Goal: Transaction & Acquisition: Subscribe to service/newsletter

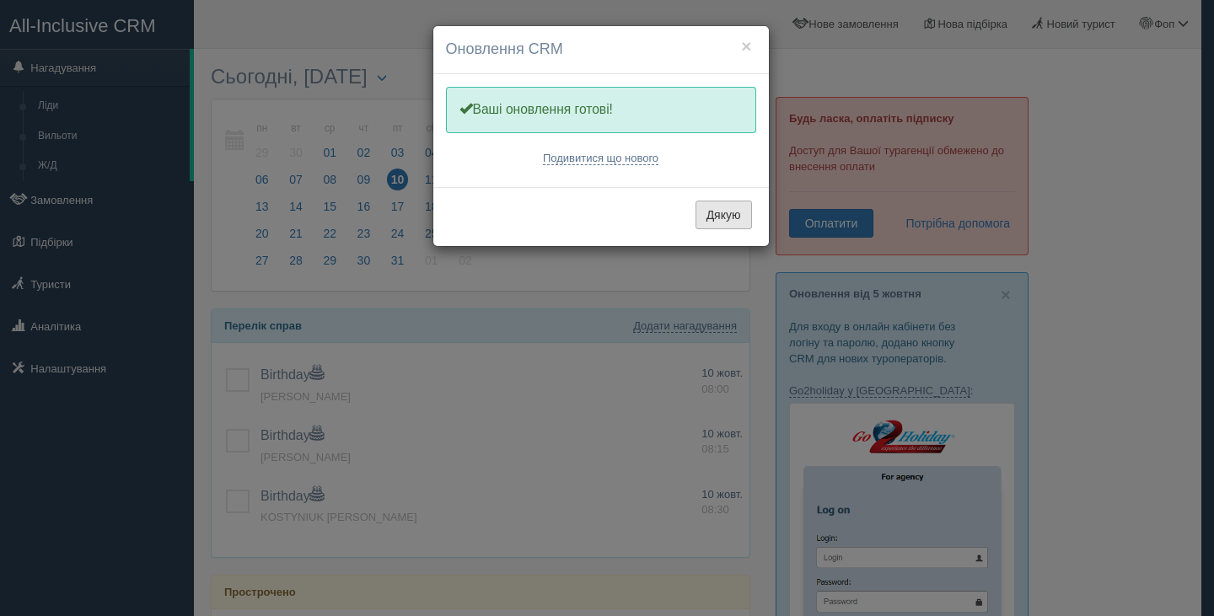
click at [711, 223] on button "Дякую" at bounding box center [723, 215] width 56 height 29
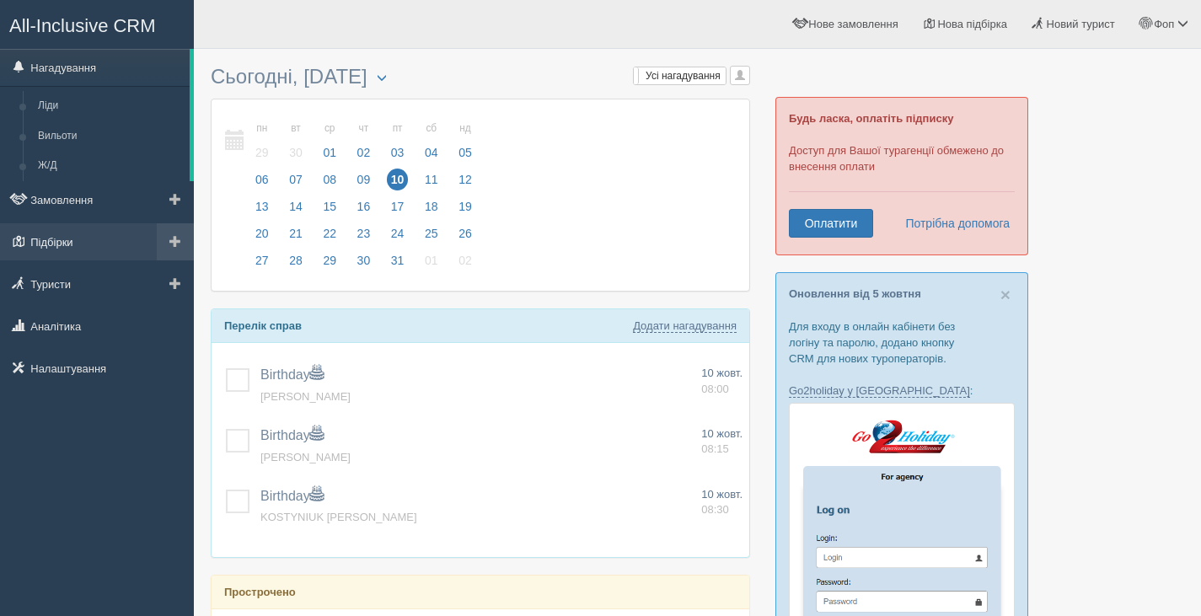
click at [75, 246] on link "Підбірки" at bounding box center [97, 241] width 194 height 37
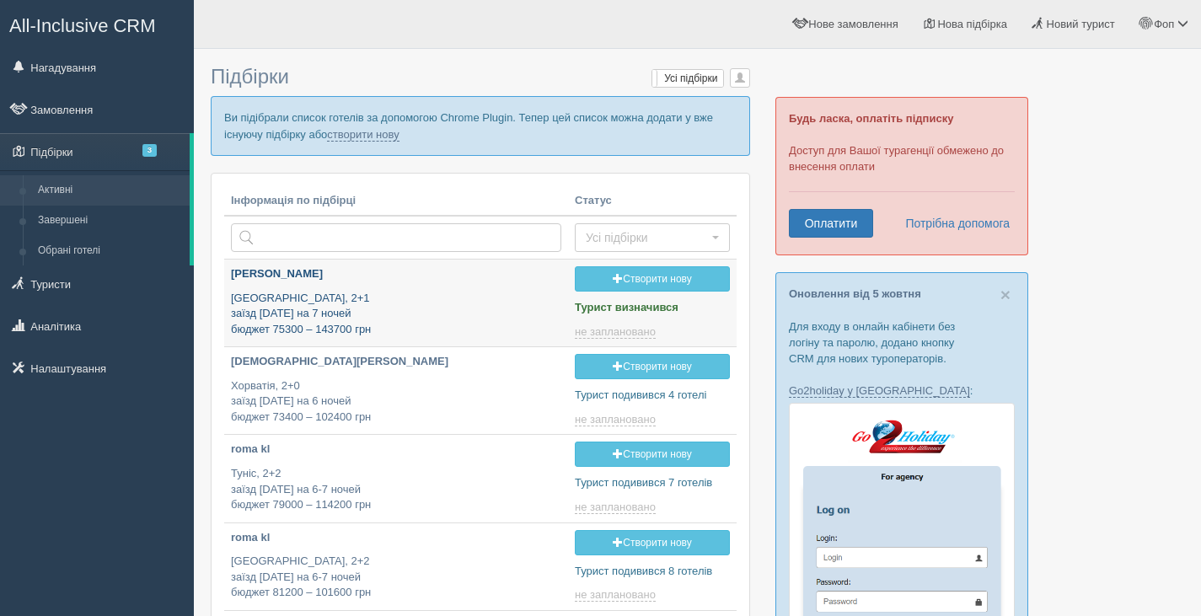
type input "2025-10-10 18:40"
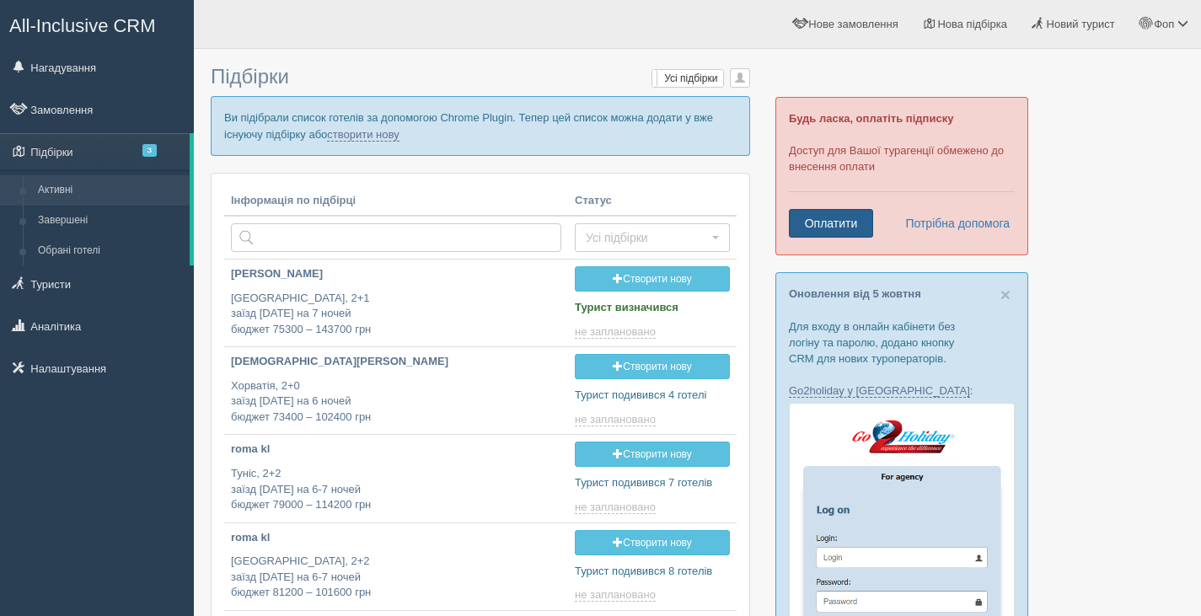
click at [818, 226] on link "Оплатити" at bounding box center [831, 223] width 84 height 29
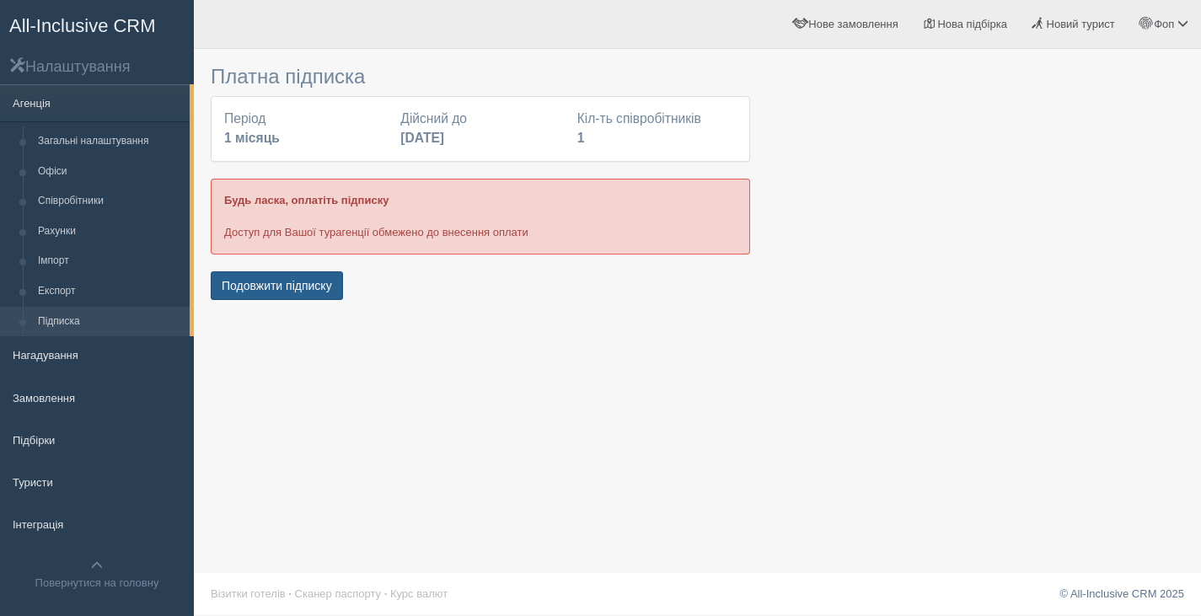
click at [325, 289] on button "Подовжити підписку" at bounding box center [277, 285] width 132 height 29
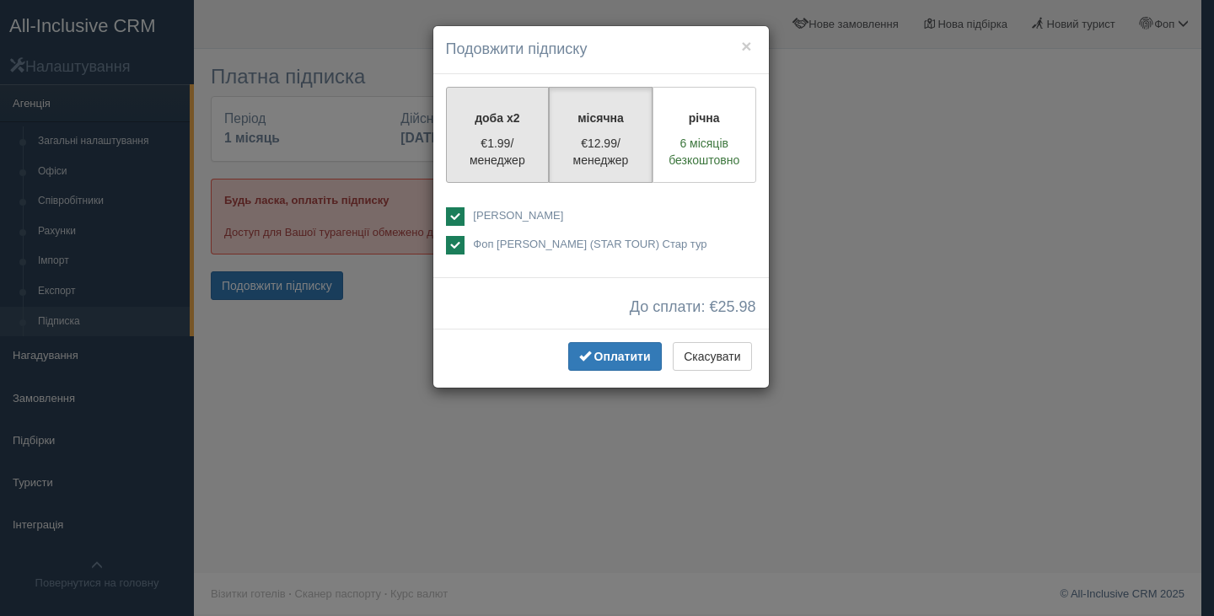
click at [488, 159] on p "€1.99/менеджер" at bounding box center [498, 152] width 82 height 34
radio input "true"
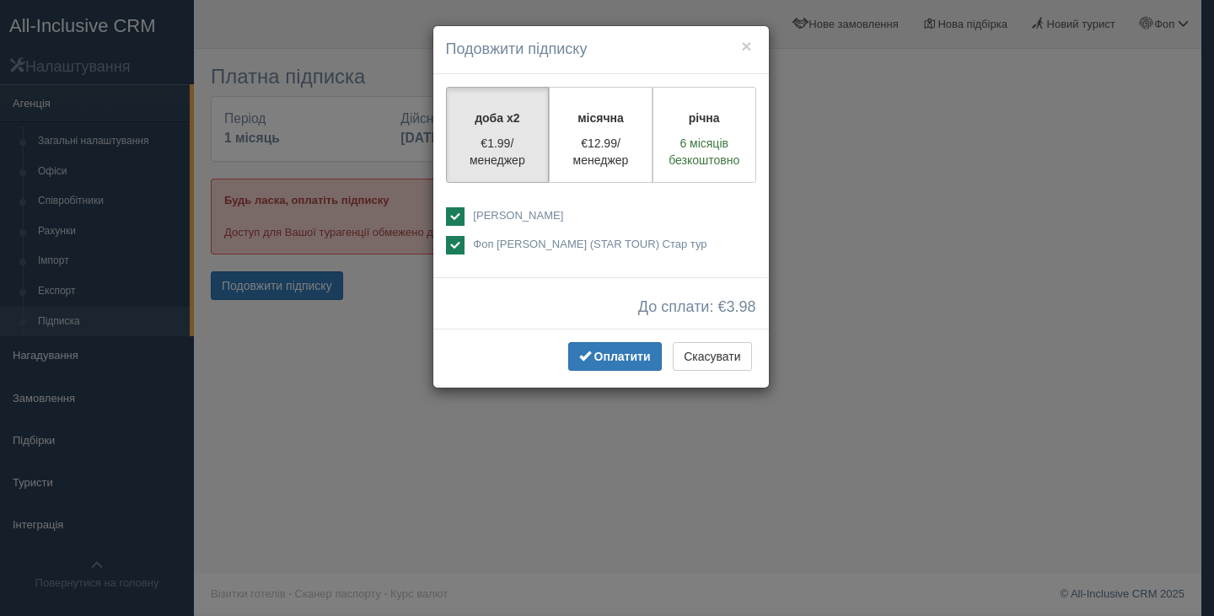
click at [453, 220] on ins at bounding box center [455, 216] width 19 height 19
checkbox input "false"
click at [611, 354] on span "Оплатити" at bounding box center [622, 356] width 56 height 13
